Goal: Navigation & Orientation: Find specific page/section

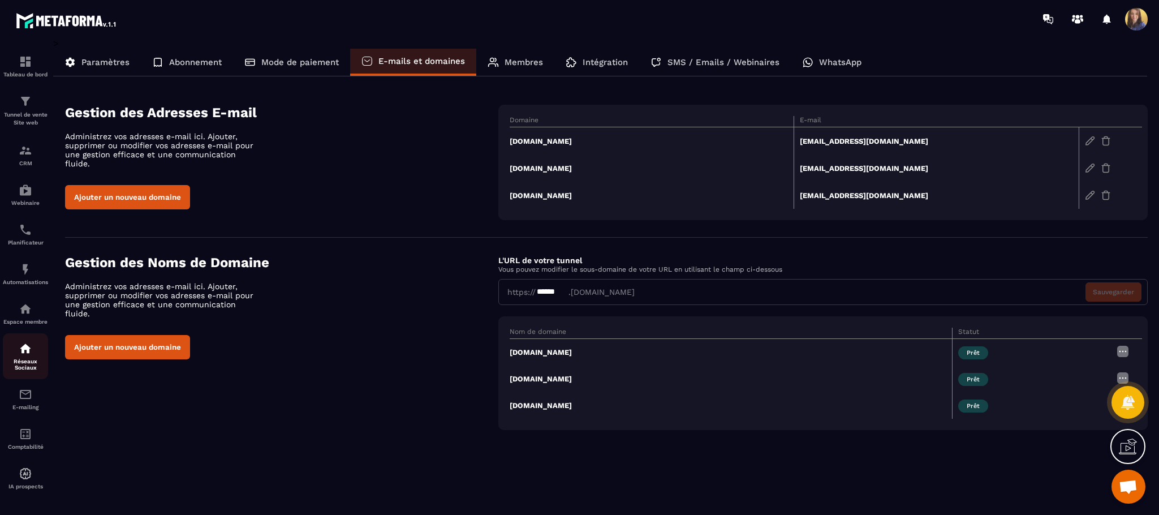
scroll to position [4188, 0]
click at [25, 320] on div "Espace membre" at bounding box center [25, 313] width 45 height 23
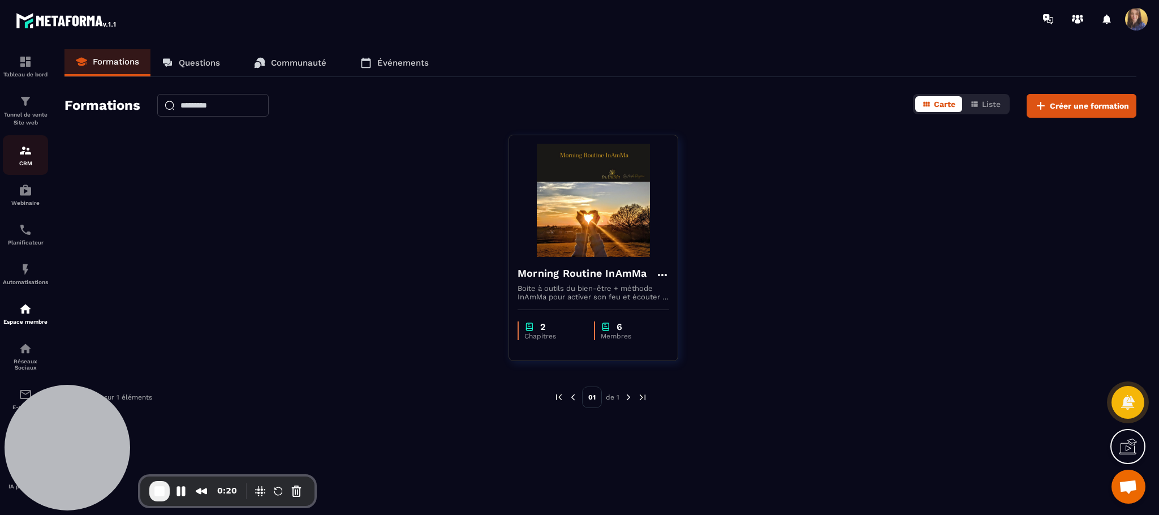
click at [24, 153] on img at bounding box center [26, 151] width 14 height 14
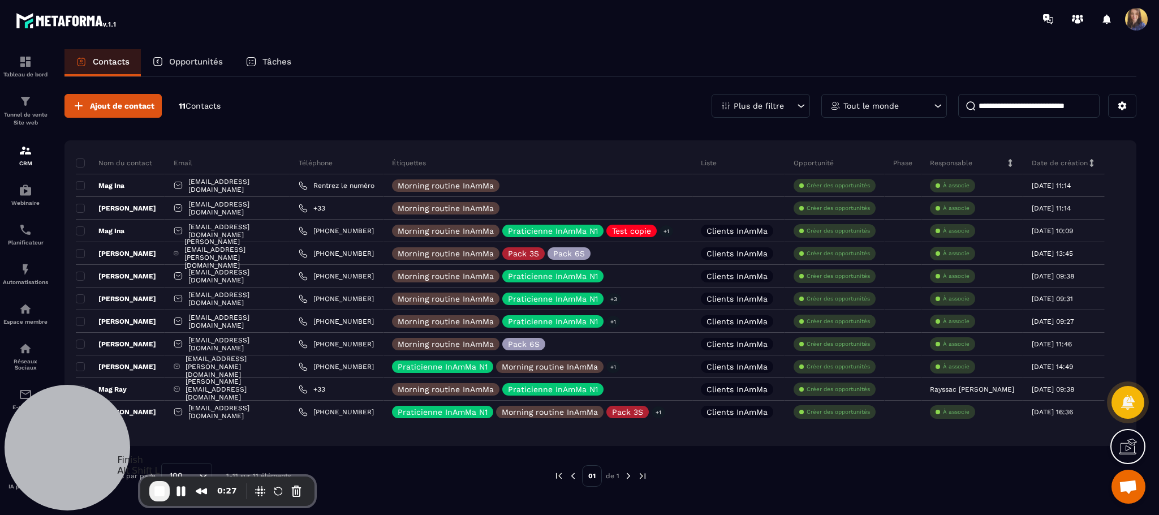
click at [158, 493] on span "End Recording" at bounding box center [160, 491] width 14 height 14
click at [19, 272] on img at bounding box center [26, 270] width 14 height 14
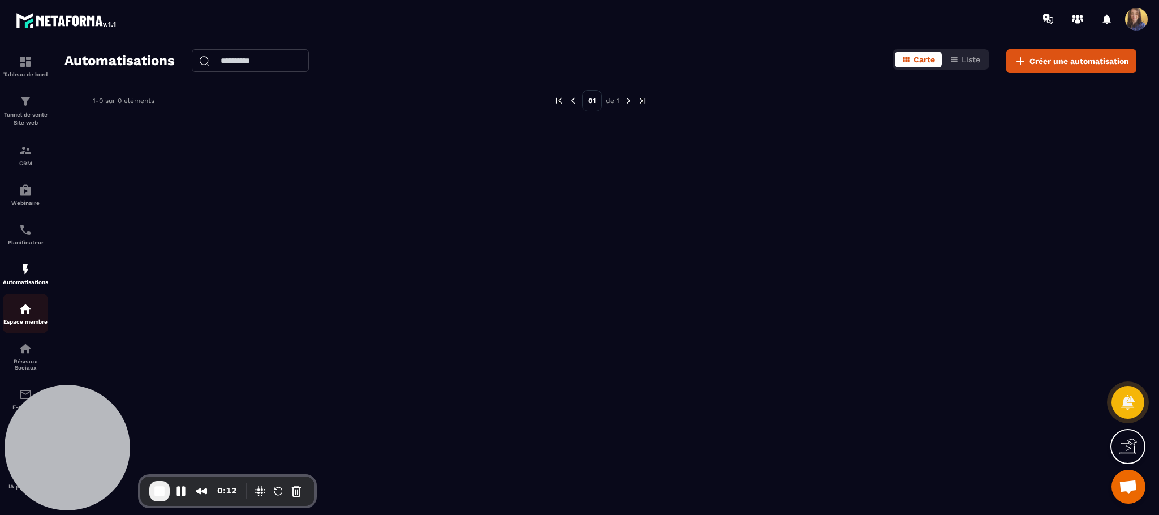
click at [22, 315] on img at bounding box center [26, 309] width 14 height 14
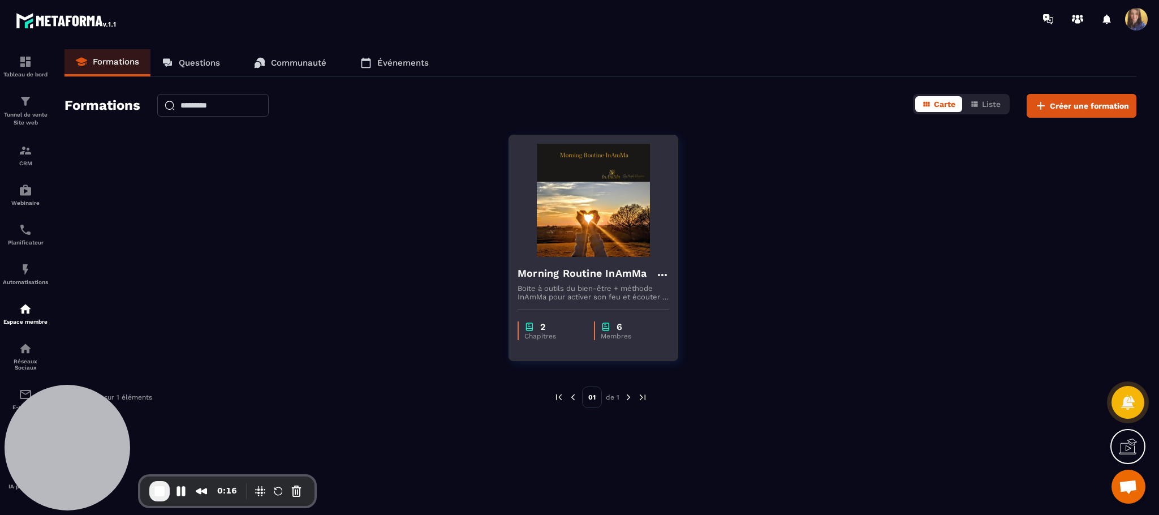
click at [622, 273] on h4 "Morning Routine InAmMa" at bounding box center [582, 273] width 129 height 16
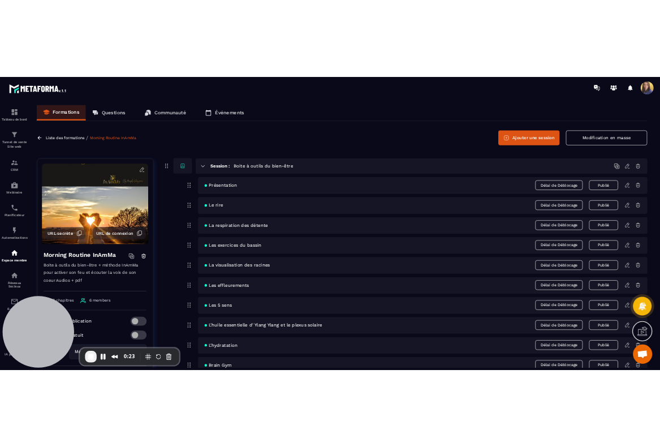
scroll to position [121, 0]
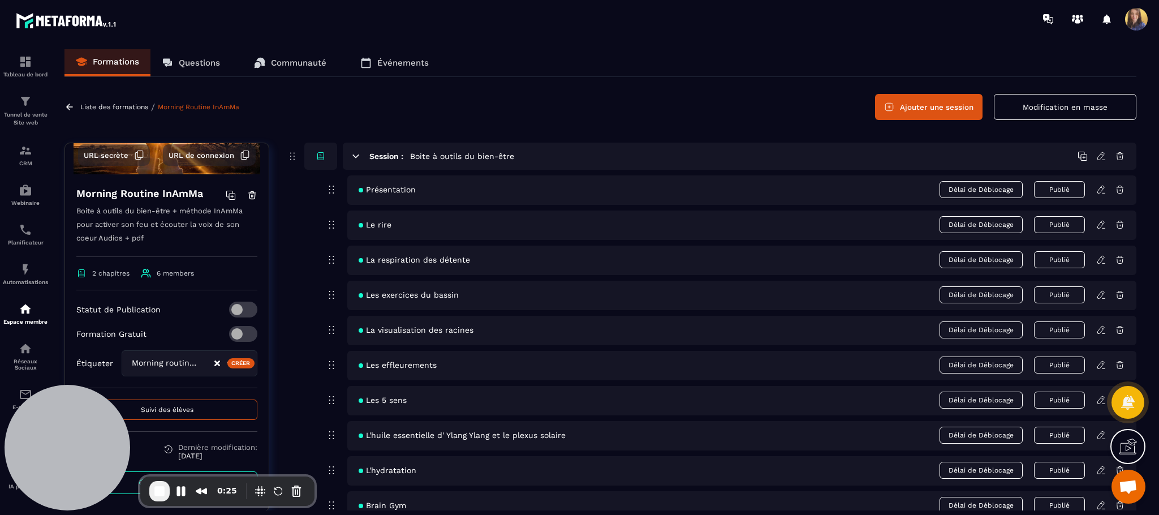
click at [144, 406] on span "Suivi des élèves" at bounding box center [167, 410] width 53 height 8
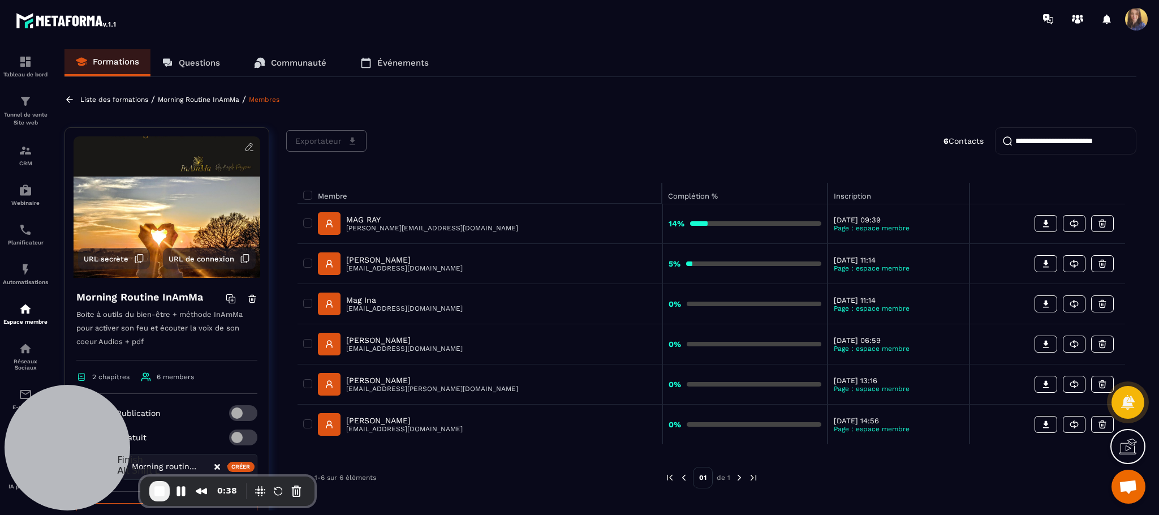
click at [158, 491] on span "End Recording" at bounding box center [160, 491] width 14 height 14
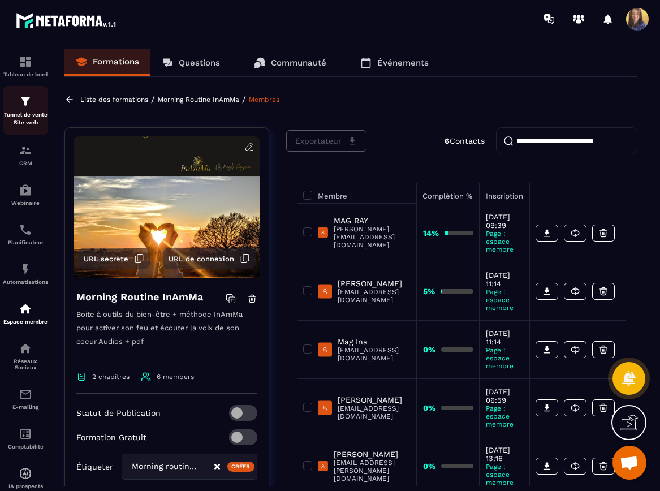
click at [19, 108] on img at bounding box center [26, 101] width 14 height 14
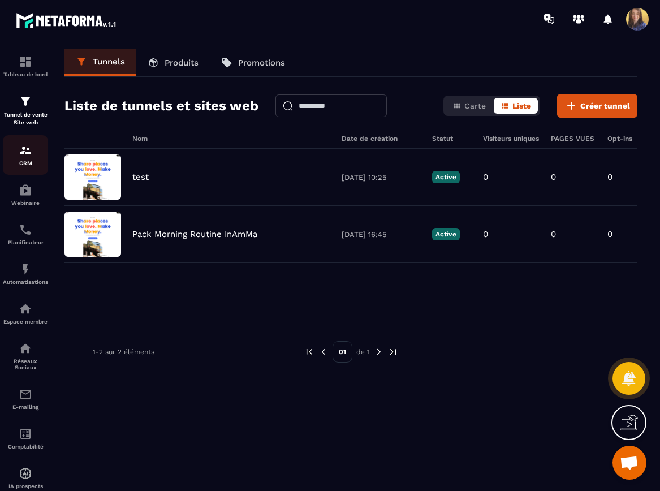
click at [25, 165] on p "CRM" at bounding box center [25, 163] width 45 height 6
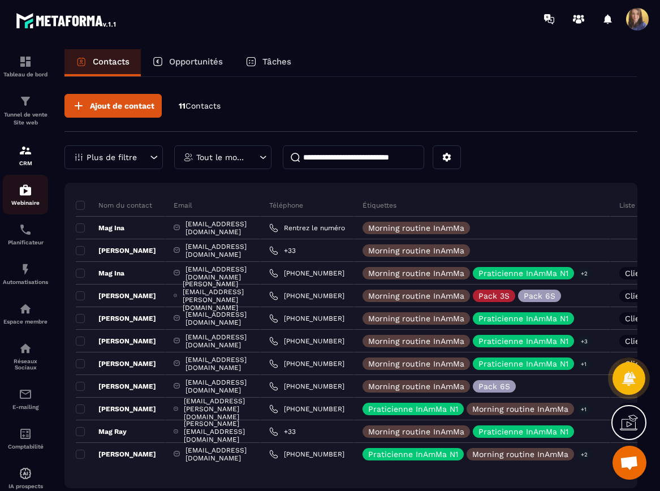
click at [20, 197] on img at bounding box center [26, 190] width 14 height 14
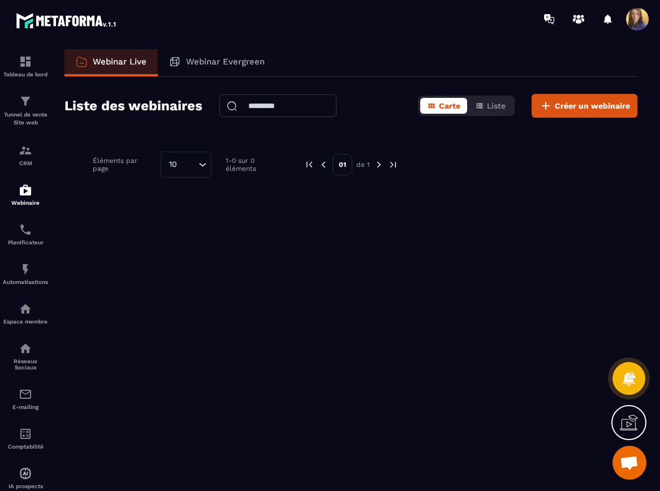
scroll to position [4188, 0]
